Goal: Find specific page/section: Find specific page/section

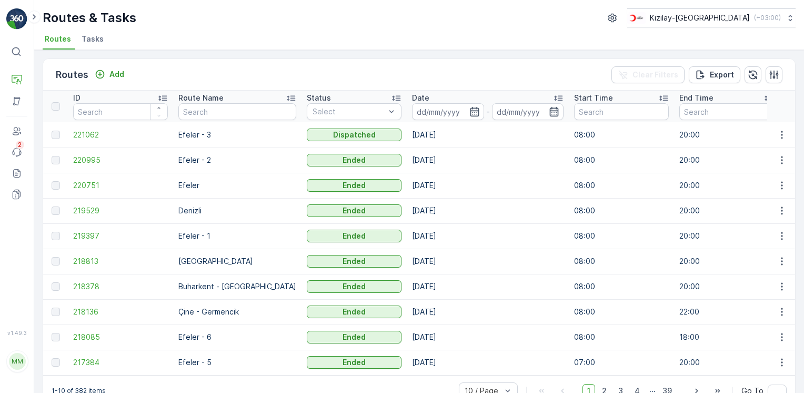
click at [22, 16] on img at bounding box center [16, 18] width 21 height 21
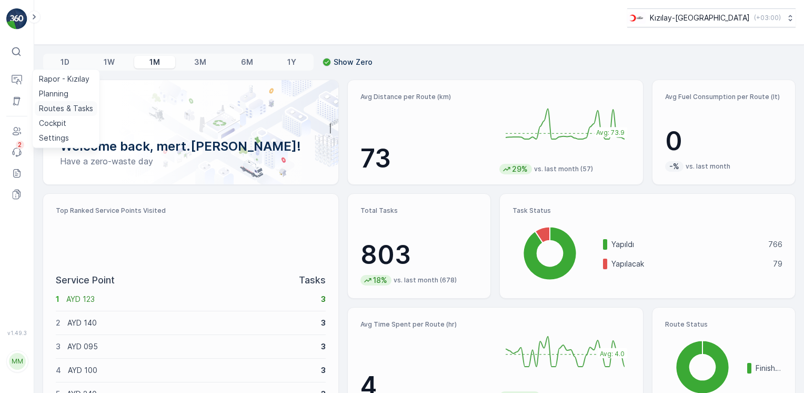
click at [53, 113] on p "Routes & Tasks" at bounding box center [66, 108] width 54 height 11
